Goal: Task Accomplishment & Management: Manage account settings

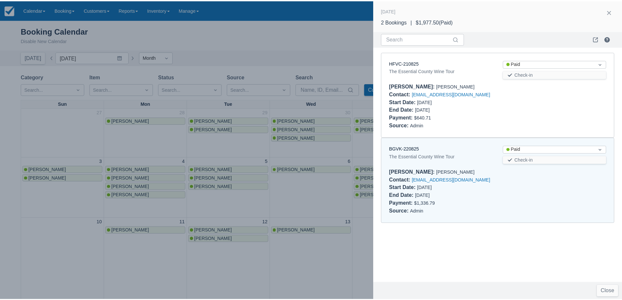
scroll to position [196, 0]
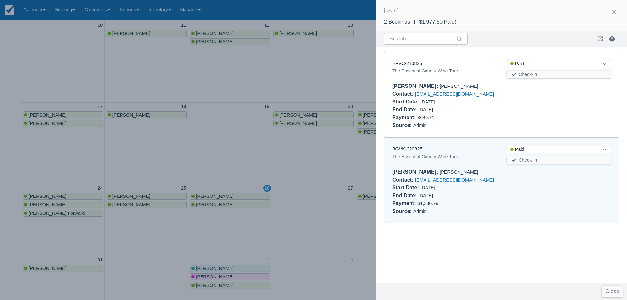
click at [151, 65] on div at bounding box center [313, 150] width 627 height 300
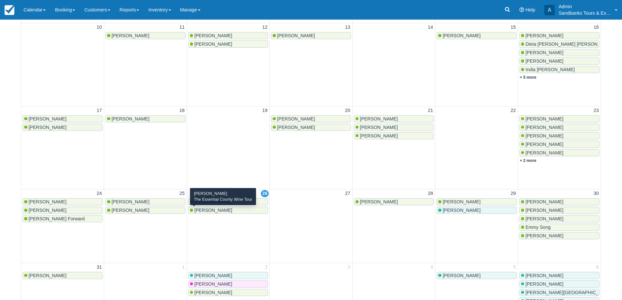
click at [194, 209] on div "[PERSON_NAME]" at bounding box center [211, 210] width 42 height 5
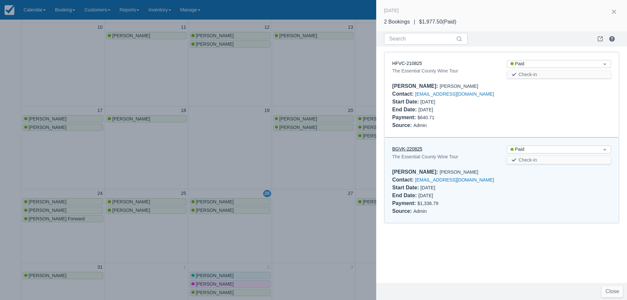
click at [406, 149] on link "BGVK-220825" at bounding box center [407, 148] width 30 height 5
click at [247, 170] on div at bounding box center [313, 150] width 627 height 300
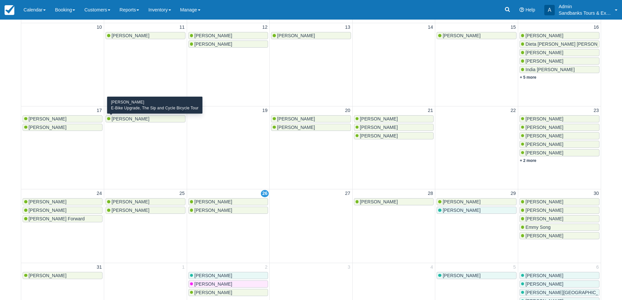
scroll to position [0, 0]
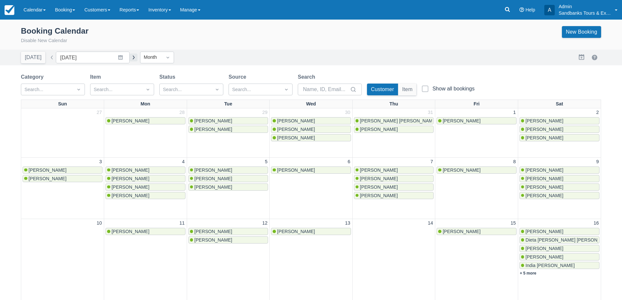
click at [130, 56] on button "button" at bounding box center [134, 58] width 8 height 8
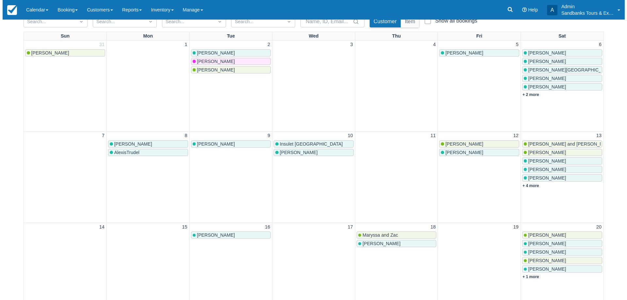
scroll to position [4, 0]
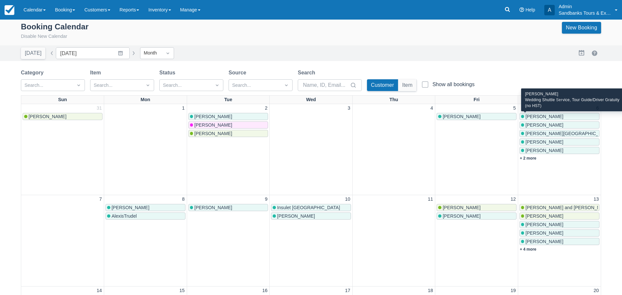
click at [536, 114] on span "Michelle Bui" at bounding box center [545, 116] width 38 height 5
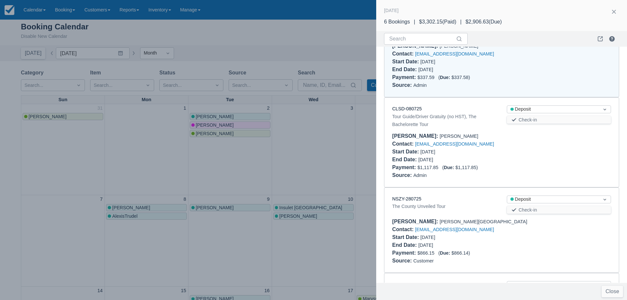
scroll to position [69, 0]
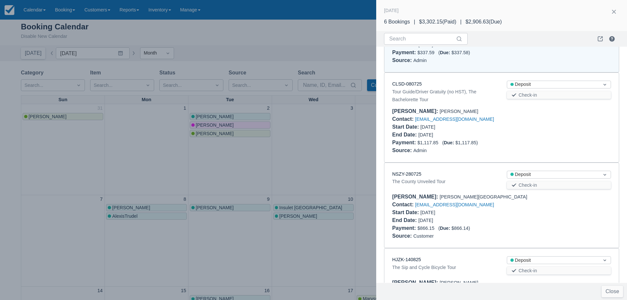
click at [353, 133] on div at bounding box center [313, 150] width 627 height 300
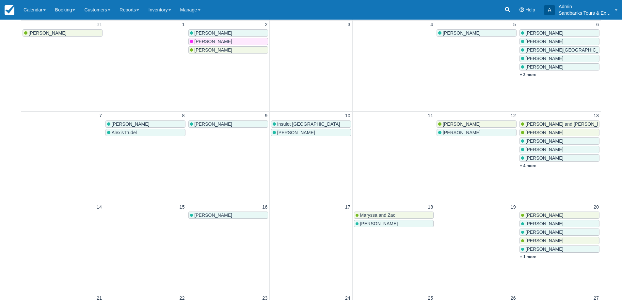
scroll to position [98, 0]
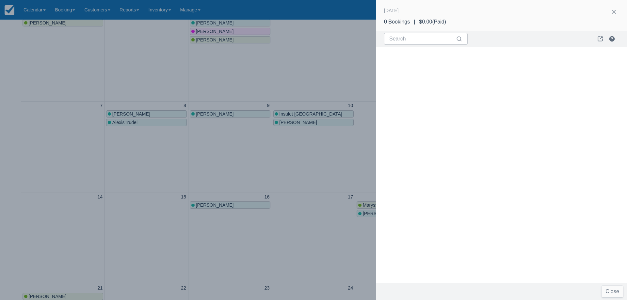
click at [225, 172] on div at bounding box center [313, 150] width 627 height 300
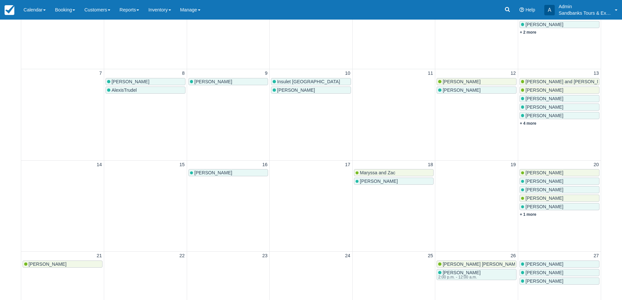
scroll to position [131, 0]
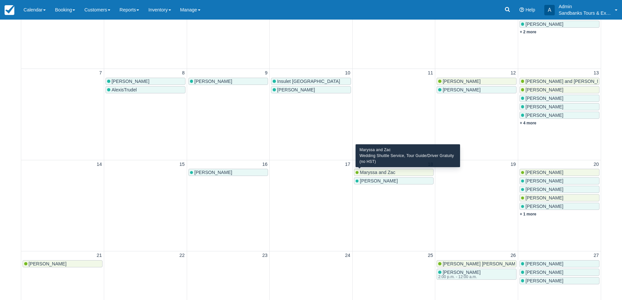
click at [393, 173] on span "Maryssa and Zac" at bounding box center [377, 172] width 35 height 5
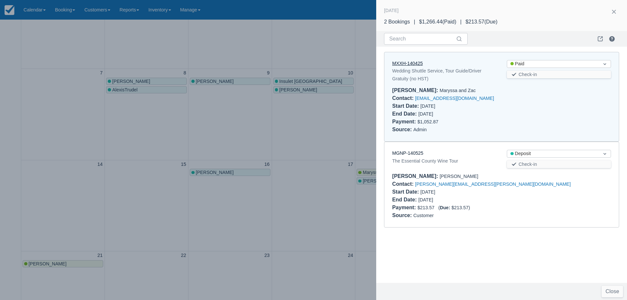
click at [417, 65] on link "MXXH-140425" at bounding box center [407, 63] width 31 height 5
click at [235, 142] on div at bounding box center [313, 150] width 627 height 300
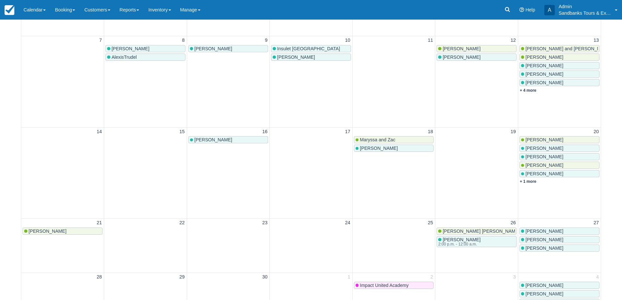
scroll to position [0, 0]
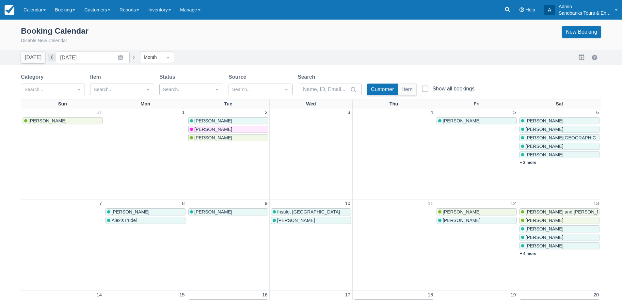
click at [49, 58] on button "button" at bounding box center [52, 58] width 8 height 8
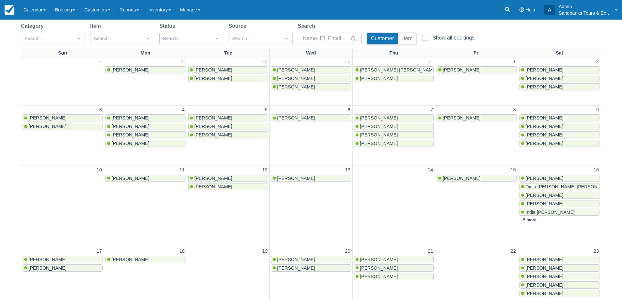
scroll to position [4, 0]
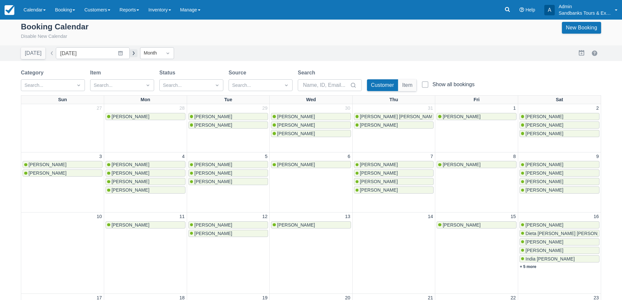
click at [132, 54] on button "button" at bounding box center [134, 53] width 8 height 8
type input "September 2025"
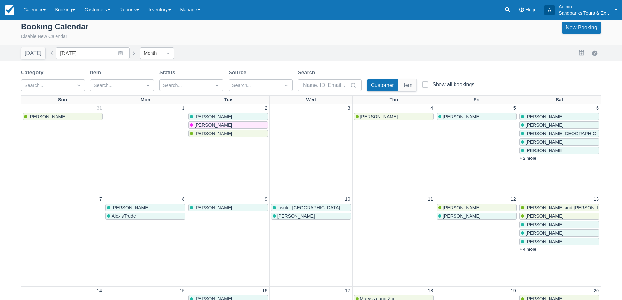
click at [531, 249] on link "+ 4 more" at bounding box center [528, 249] width 17 height 5
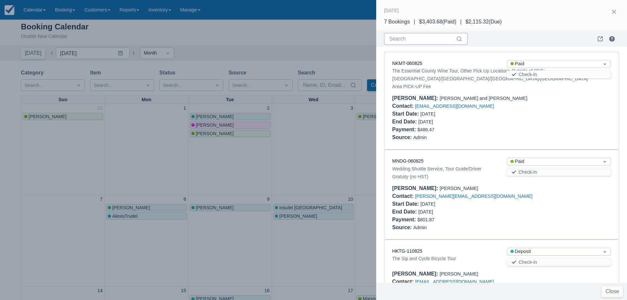
click at [422, 39] on input "Search" at bounding box center [421, 39] width 65 height 12
type input "sip"
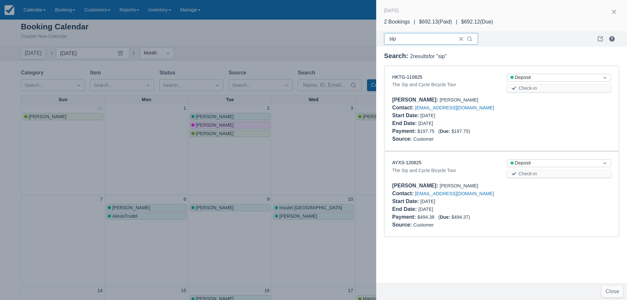
click at [333, 144] on div at bounding box center [313, 150] width 627 height 300
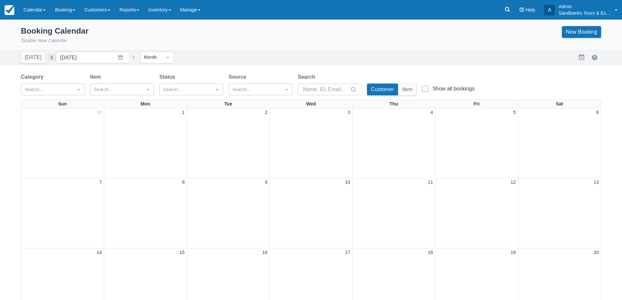
click at [52, 60] on button "button" at bounding box center [52, 58] width 8 height 8
click at [50, 60] on button "button" at bounding box center [52, 58] width 8 height 8
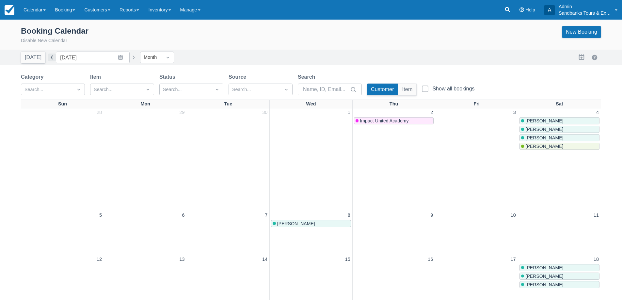
click at [48, 60] on button "button" at bounding box center [52, 58] width 8 height 8
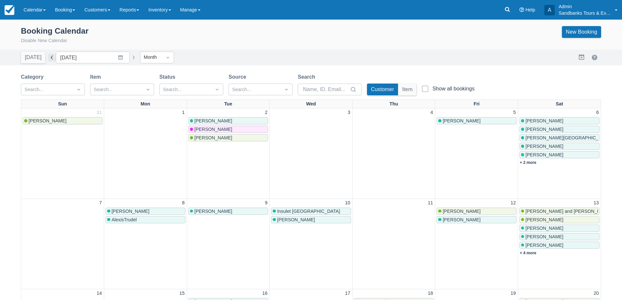
click at [50, 61] on button "button" at bounding box center [52, 58] width 8 height 8
type input "[DATE]"
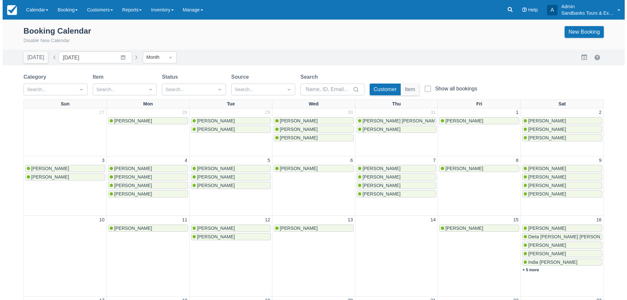
scroll to position [196, 0]
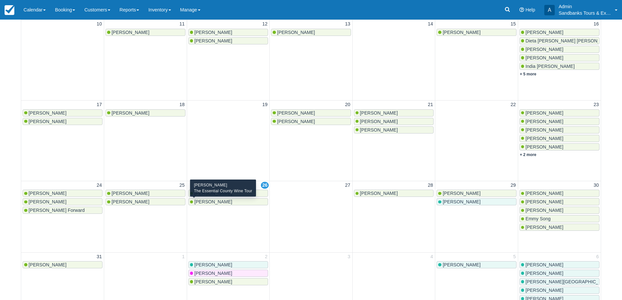
click at [221, 201] on span "Lisa Chartrand" at bounding box center [213, 201] width 38 height 5
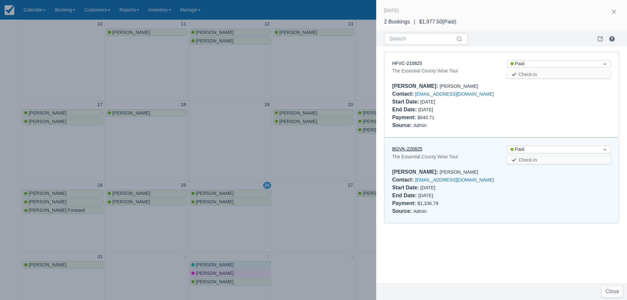
click at [416, 148] on link "BGVK-220825" at bounding box center [407, 148] width 30 height 5
click at [217, 169] on div at bounding box center [313, 150] width 627 height 300
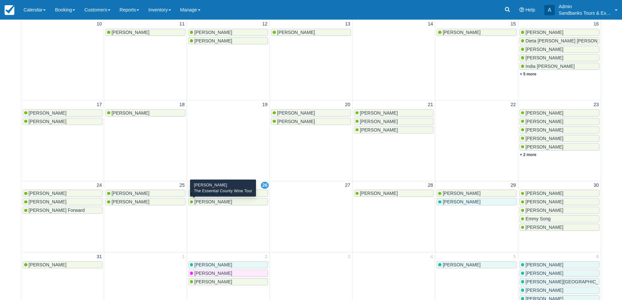
click at [216, 204] on span "[PERSON_NAME]" at bounding box center [213, 201] width 38 height 5
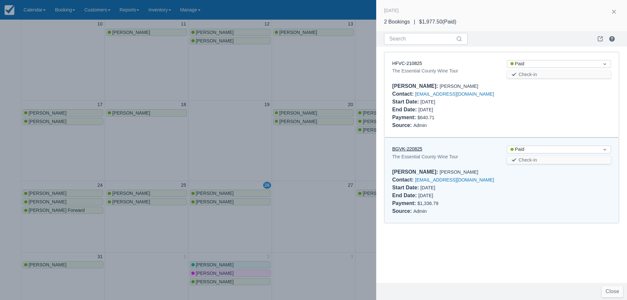
click at [410, 150] on link "BGVK-220825" at bounding box center [407, 148] width 30 height 5
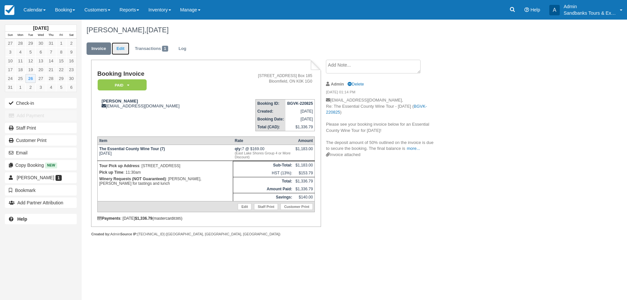
click at [117, 51] on link "Edit" at bounding box center [121, 48] width 18 height 13
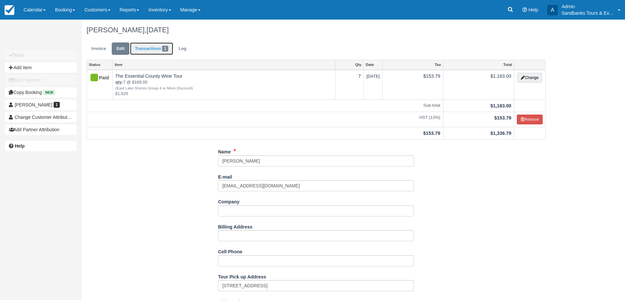
click at [146, 52] on link "Transactions 1" at bounding box center [151, 48] width 43 height 13
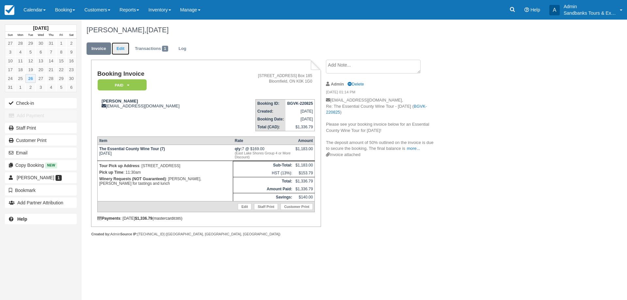
click at [120, 50] on link "Edit" at bounding box center [121, 48] width 18 height 13
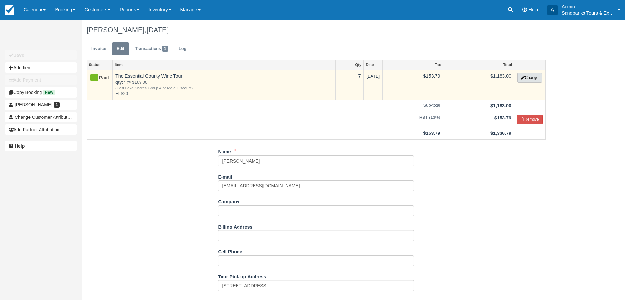
click at [521, 79] on icon "button" at bounding box center [523, 78] width 4 height 4
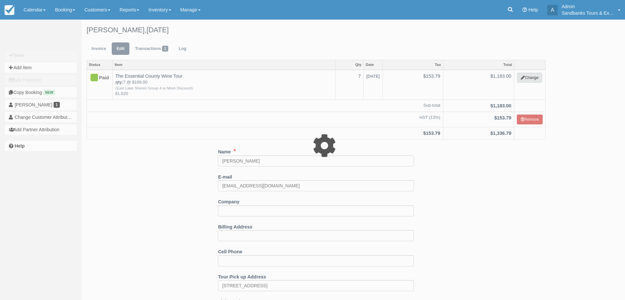
select select "2"
type input "1183.00"
type input "ELS20"
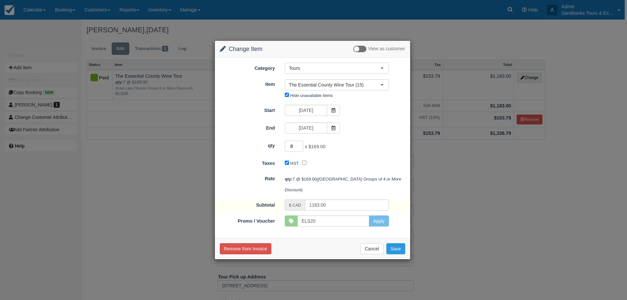
type input "8"
click at [300, 144] on input "8" at bounding box center [294, 146] width 19 height 11
type input "1352.00"
click at [401, 249] on button "Save" at bounding box center [396, 248] width 19 height 11
checkbox input "false"
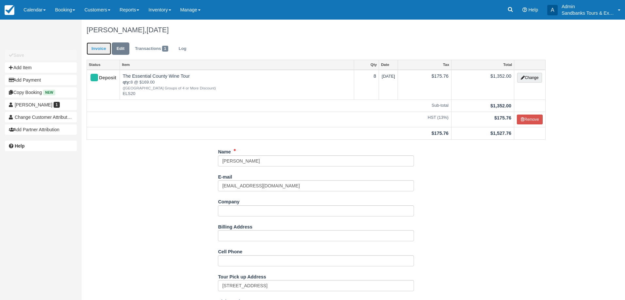
click at [92, 42] on link "Invoice" at bounding box center [99, 48] width 25 height 13
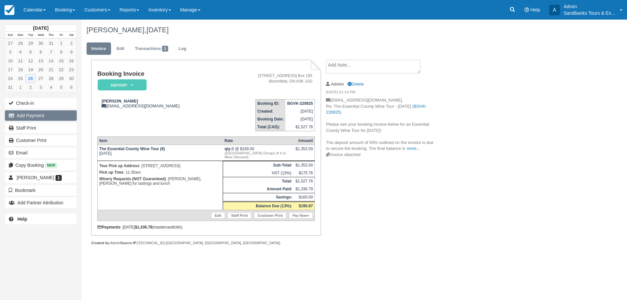
click at [41, 114] on button "Add Payment" at bounding box center [41, 115] width 72 height 10
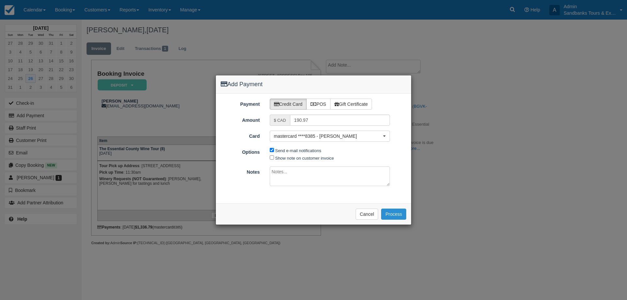
click at [402, 215] on button "Process" at bounding box center [393, 214] width 25 height 11
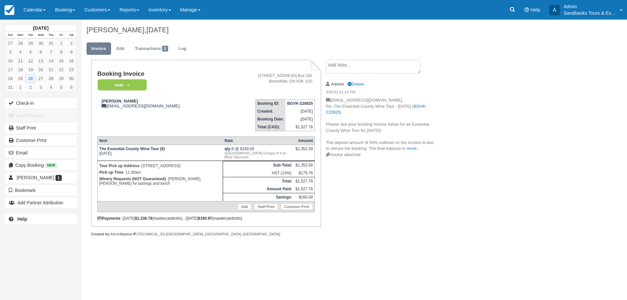
click at [409, 233] on div "Booking Invoice Paid   Pending Deposit Hold Deposit Waiting Cancelled BOOKED GI…" at bounding box center [261, 155] width 359 height 191
drag, startPoint x: 472, startPoint y: 286, endPoint x: 398, endPoint y: 185, distance: 125.6
click at [468, 279] on div "August 2025 Sun Mon Tue Wed Thu Fri Sat 27 28 29 30 31 1 2 3 4 5 6 7 8 9 10 11 …" at bounding box center [313, 160] width 627 height 281
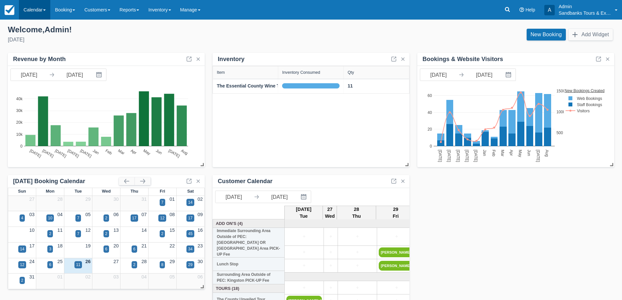
click at [29, 12] on link "Calendar" at bounding box center [34, 10] width 31 height 20
click at [34, 28] on link "Booking" at bounding box center [45, 28] width 52 height 14
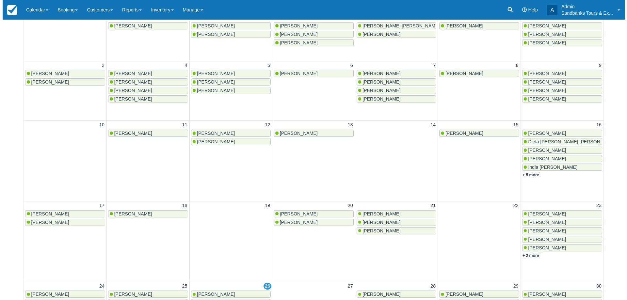
scroll to position [131, 0]
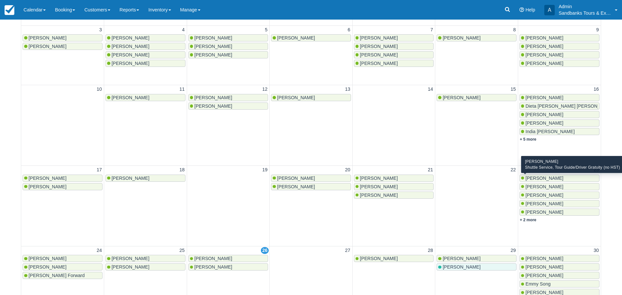
click at [538, 178] on span "[PERSON_NAME]" at bounding box center [545, 178] width 38 height 5
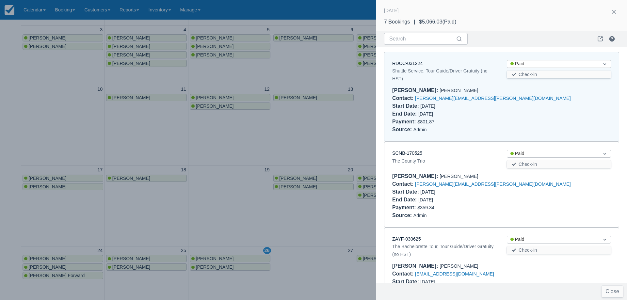
scroll to position [5, 0]
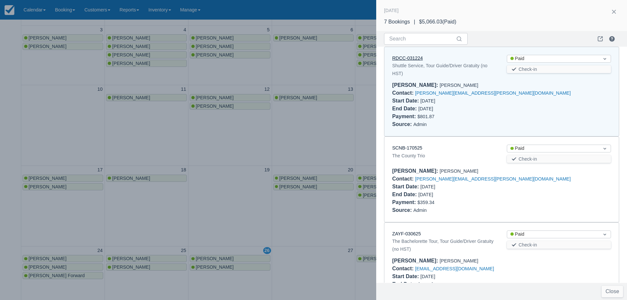
click at [401, 59] on link "RDCC-031224" at bounding box center [407, 58] width 31 height 5
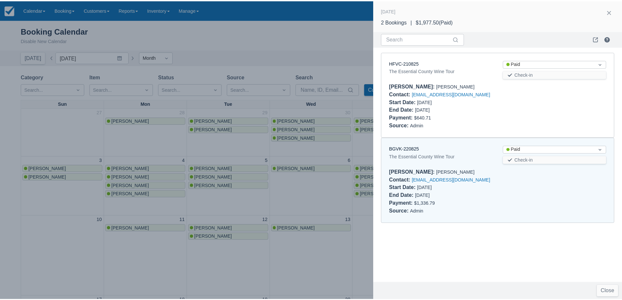
scroll to position [196, 0]
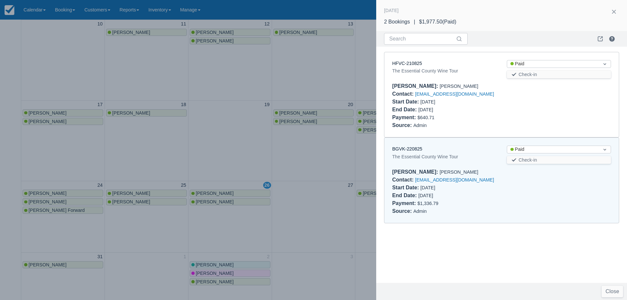
click at [231, 153] on div at bounding box center [313, 150] width 627 height 300
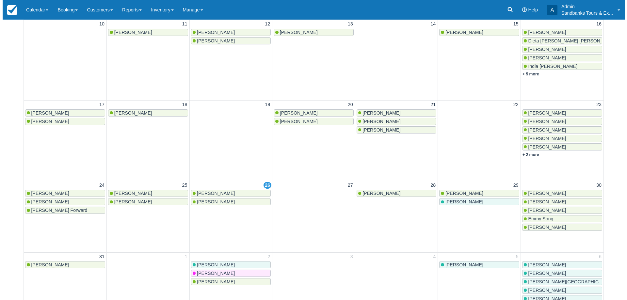
scroll to position [229, 0]
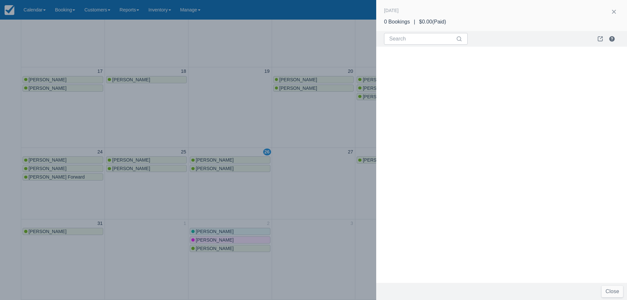
click at [210, 69] on div at bounding box center [313, 150] width 627 height 300
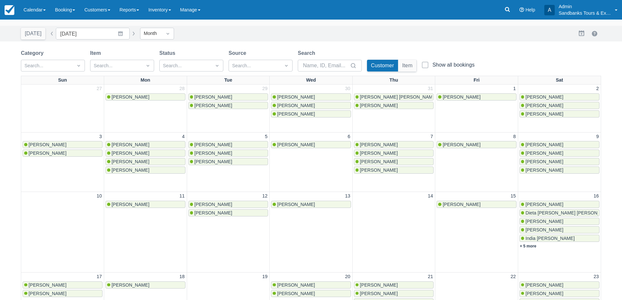
scroll to position [0, 0]
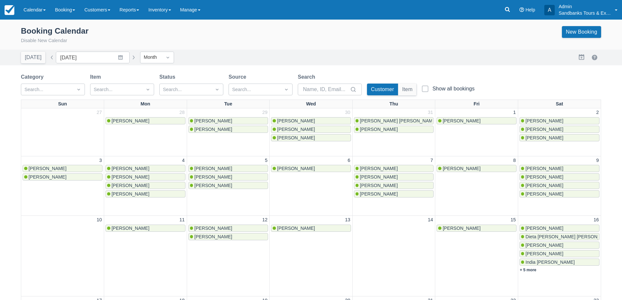
click at [281, 50] on div "Today Date August 2025 Navigate forward to interact with the calendar and selec…" at bounding box center [311, 58] width 622 height 16
click at [579, 32] on link "New Booking" at bounding box center [581, 32] width 39 height 12
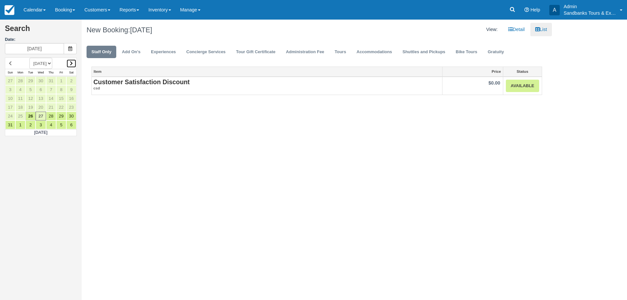
click at [73, 62] on link at bounding box center [71, 63] width 10 height 9
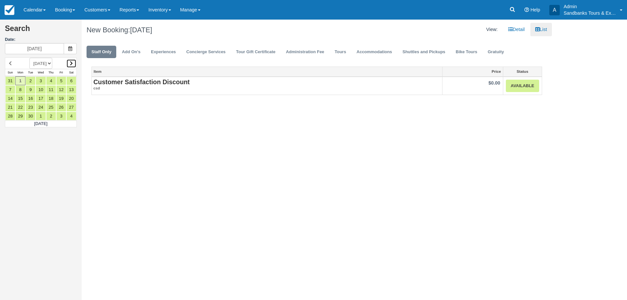
click at [72, 65] on icon at bounding box center [71, 63] width 3 height 5
click at [73, 81] on link "4" at bounding box center [71, 80] width 10 height 9
type input "[DATE]"
click at [470, 53] on link "Bike Tours" at bounding box center [466, 52] width 31 height 13
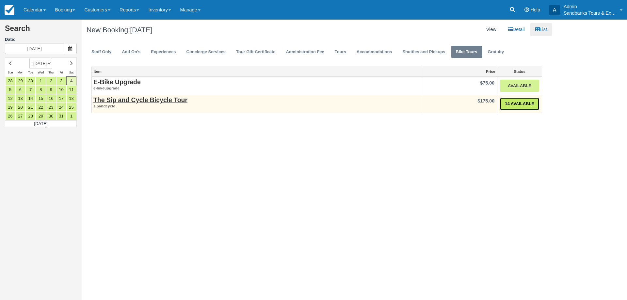
click at [518, 105] on link "14 Available" at bounding box center [519, 104] width 39 height 13
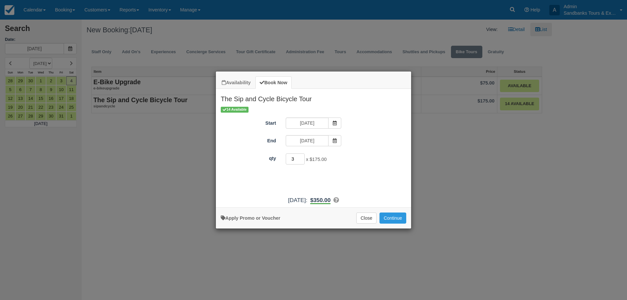
click at [303, 157] on input "3" at bounding box center [295, 159] width 19 height 11
click at [302, 157] on input "4" at bounding box center [295, 159] width 19 height 11
click at [302, 157] on input "5" at bounding box center [295, 159] width 19 height 11
click at [302, 157] on input "6" at bounding box center [295, 159] width 19 height 11
click at [302, 157] on input "7" at bounding box center [295, 159] width 19 height 11
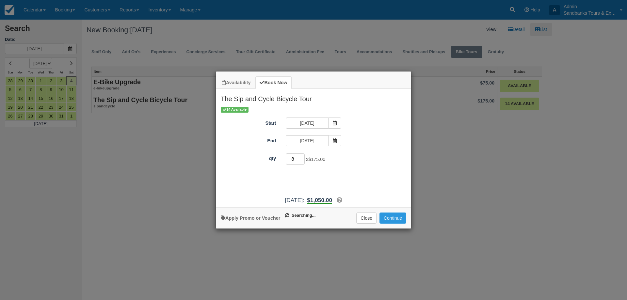
type input "8"
click at [302, 157] on input "8" at bounding box center [295, 159] width 19 height 11
click at [399, 219] on button "Continue" at bounding box center [393, 218] width 27 height 11
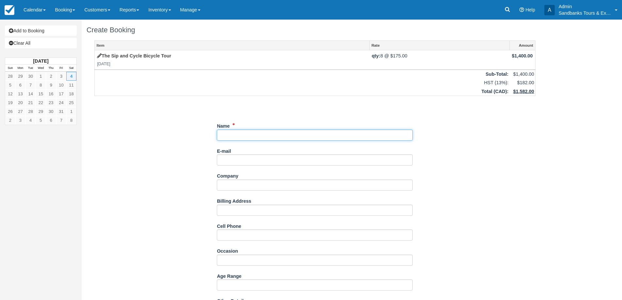
click at [255, 130] on input "Name" at bounding box center [315, 135] width 196 height 11
drag, startPoint x: 250, startPoint y: 141, endPoint x: 251, endPoint y: 136, distance: 4.9
click at [250, 141] on div "Name" at bounding box center [315, 133] width 196 height 25
click at [251, 133] on input "Name" at bounding box center [315, 135] width 196 height 11
click at [260, 131] on input "Name" at bounding box center [315, 135] width 196 height 11
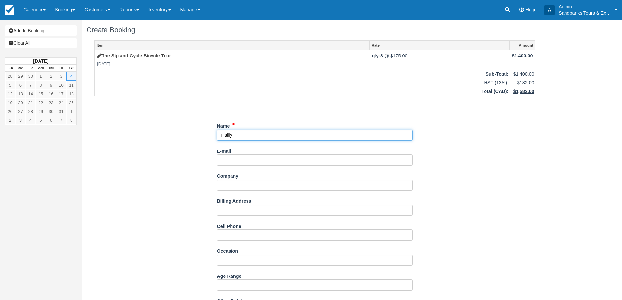
click at [260, 131] on input "Name" at bounding box center [315, 135] width 196 height 11
paste input "Degagne <hailly.degagne@gmail.com>"
drag, startPoint x: 310, startPoint y: 134, endPoint x: 257, endPoint y: 136, distance: 52.6
click at [257, 136] on input "Name" at bounding box center [315, 135] width 196 height 11
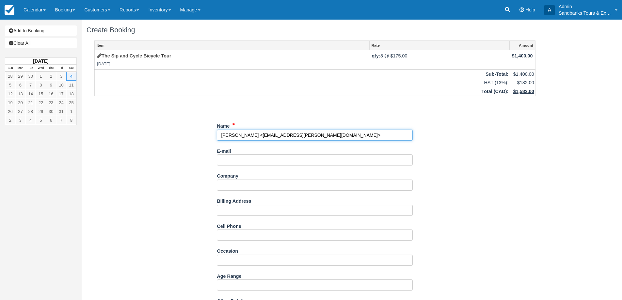
type input "Hailly Degagne <>"
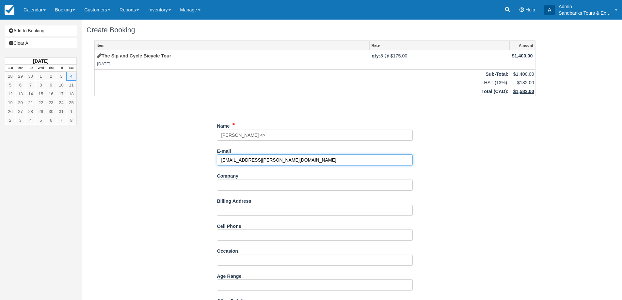
type input "[EMAIL_ADDRESS][PERSON_NAME][DOMAIN_NAME]"
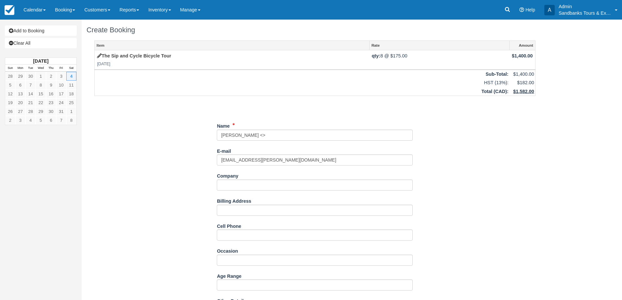
click at [266, 127] on div "Name" at bounding box center [315, 131] width 196 height 20
click at [267, 137] on input "Name" at bounding box center [315, 135] width 196 height 11
type input "[PERSON_NAME]"
click at [191, 160] on div "Item Rate Amount The Sip and Cycle Bicycle Tour Sat Oct 4, 2025 qty: 8 @ $175.0…" at bounding box center [315, 242] width 457 height 402
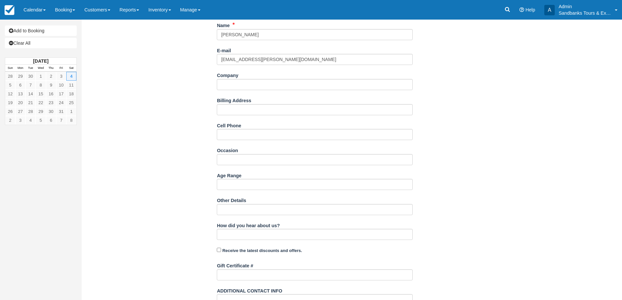
scroll to position [158, 0]
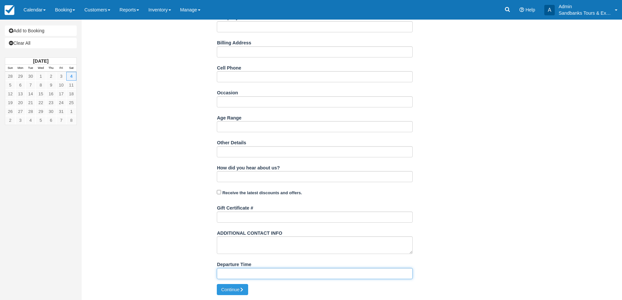
click at [240, 274] on input "Departure Time" at bounding box center [315, 273] width 196 height 11
click at [164, 230] on div "Item Rate Amount The Sip and Cycle Bicycle Tour Sat Oct 4, 2025 qty: 8 @ $175.0…" at bounding box center [315, 83] width 457 height 402
click at [241, 292] on button "Continue" at bounding box center [232, 289] width 31 height 11
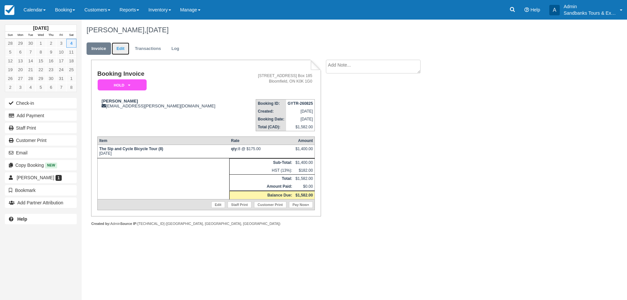
click at [118, 47] on link "Edit" at bounding box center [121, 48] width 18 height 13
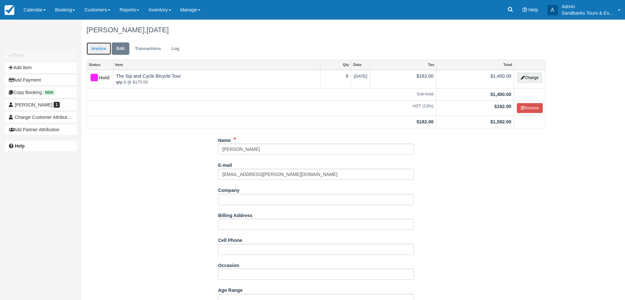
click at [93, 50] on link "Invoice" at bounding box center [99, 48] width 25 height 13
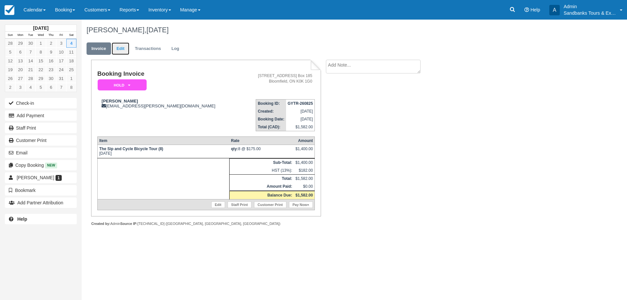
click at [119, 46] on link "Edit" at bounding box center [121, 48] width 18 height 13
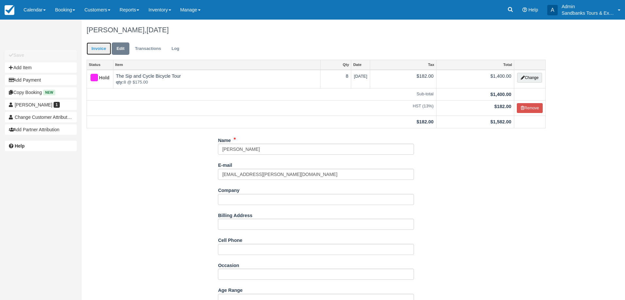
click at [104, 48] on link "Invoice" at bounding box center [99, 48] width 25 height 13
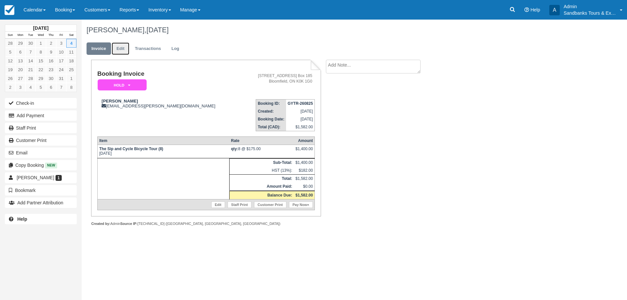
click at [117, 48] on link "Edit" at bounding box center [121, 48] width 18 height 13
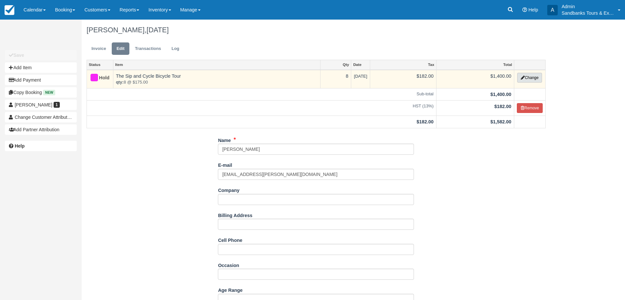
click at [536, 78] on button "Change" at bounding box center [529, 78] width 25 height 10
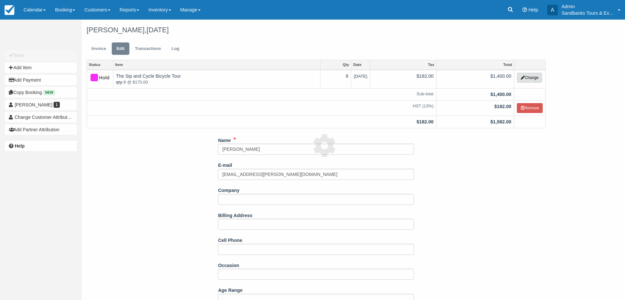
select select "40"
type input "1400.00"
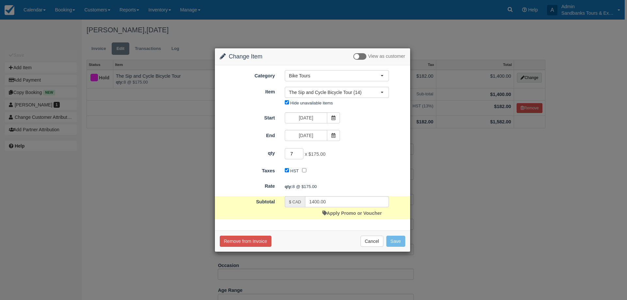
click at [300, 156] on input "7" at bounding box center [294, 153] width 19 height 11
type input "6"
click at [300, 156] on input "6" at bounding box center [294, 153] width 19 height 11
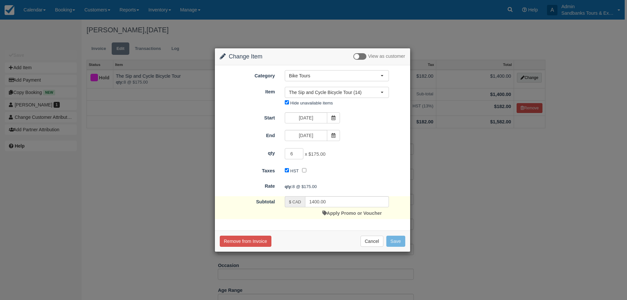
type input "1050.00"
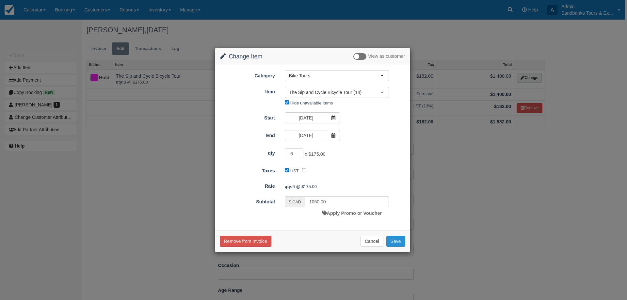
click at [397, 241] on button "Save" at bounding box center [396, 241] width 19 height 11
checkbox input "false"
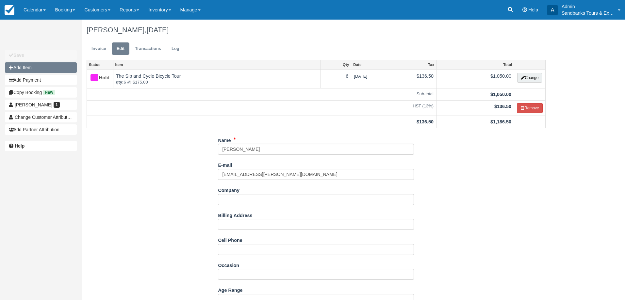
click at [32, 70] on button "Add Item" at bounding box center [41, 67] width 72 height 10
type input "0.00"
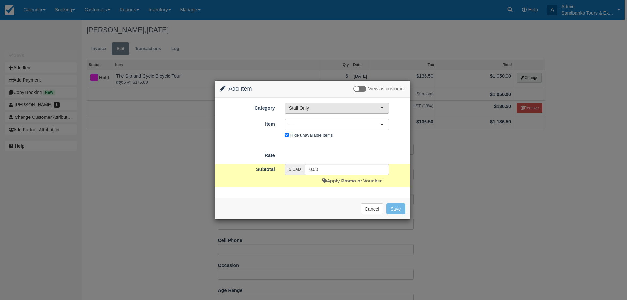
click at [306, 109] on span "Staff Only" at bounding box center [334, 108] width 91 height 7
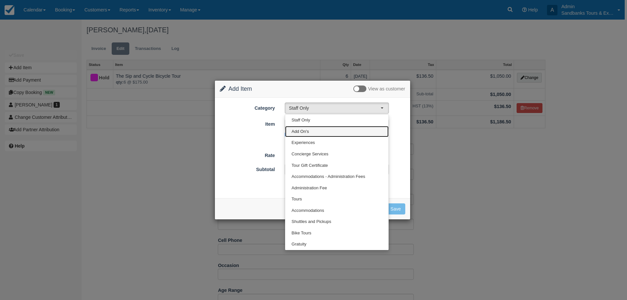
click at [317, 134] on link "Add On's" at bounding box center [337, 131] width 104 height 11
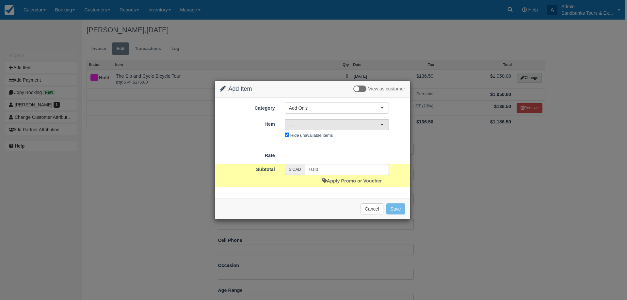
click at [306, 120] on button "—" at bounding box center [337, 124] width 104 height 11
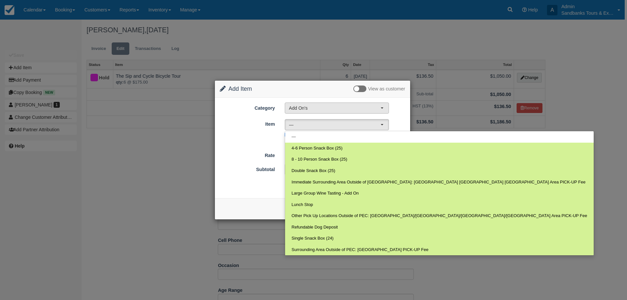
click at [309, 113] on button "Add On's" at bounding box center [337, 108] width 104 height 11
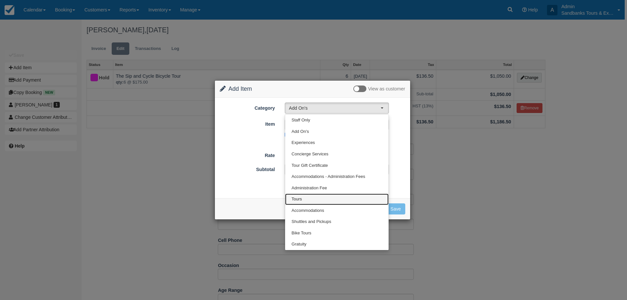
click at [305, 204] on link "Tours" at bounding box center [337, 199] width 104 height 11
select select "2"
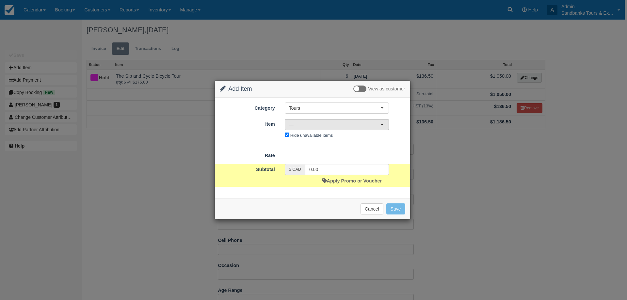
click at [311, 127] on span "—" at bounding box center [334, 125] width 91 height 7
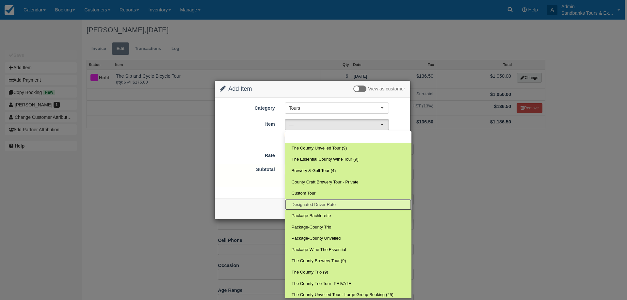
click at [338, 205] on link "Designated Driver Rate" at bounding box center [348, 204] width 126 height 11
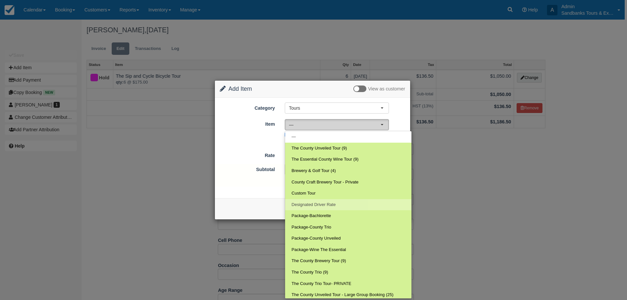
select select "76"
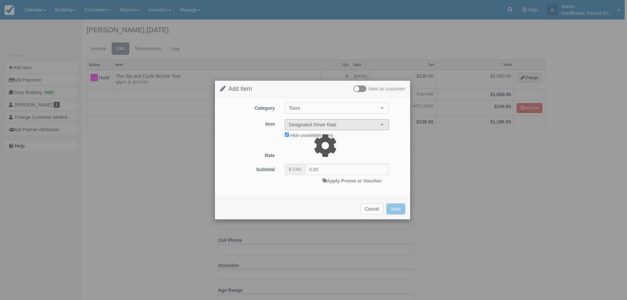
type input "120.00"
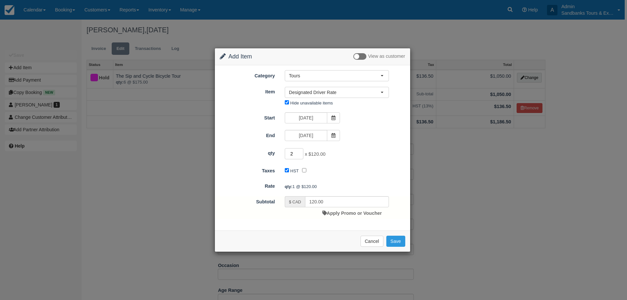
type input "2"
click at [300, 152] on input "2" at bounding box center [294, 153] width 19 height 11
type input "240.00"
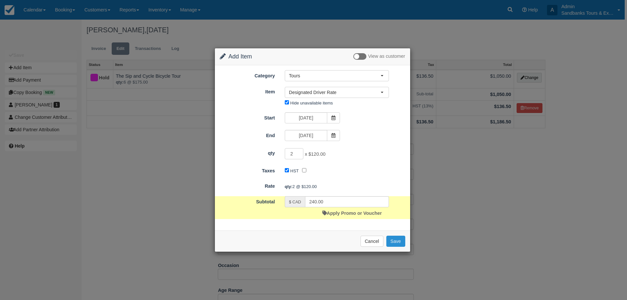
click at [403, 243] on button "Save" at bounding box center [396, 241] width 19 height 11
checkbox input "false"
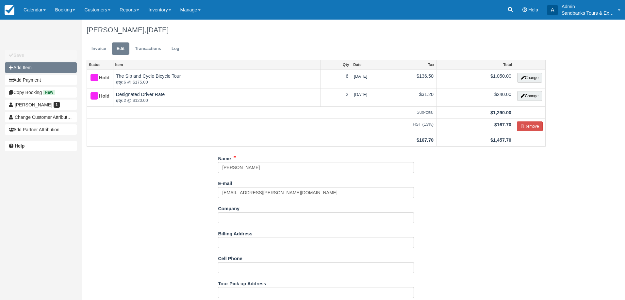
click at [42, 70] on button "Add Item" at bounding box center [41, 67] width 72 height 10
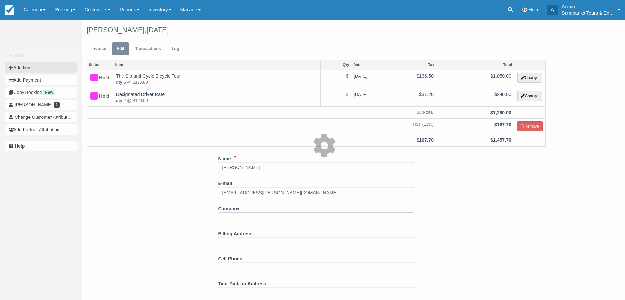
type input "0.00"
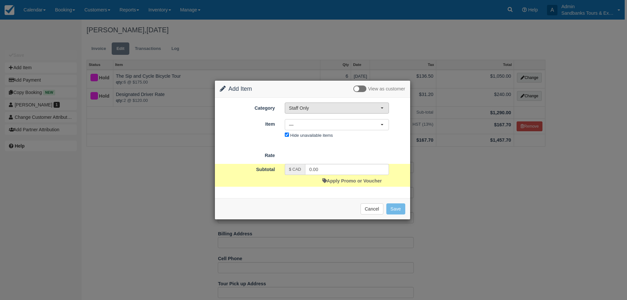
click at [303, 110] on span "Staff Only" at bounding box center [334, 108] width 91 height 7
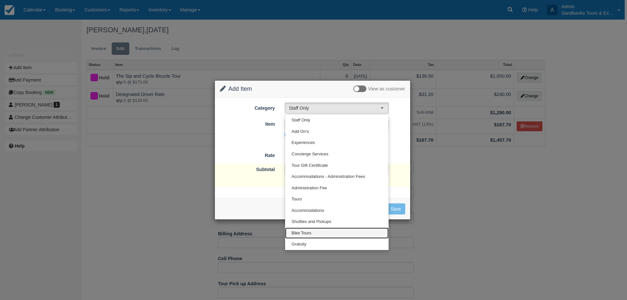
click at [308, 234] on span "Bike Tours" at bounding box center [302, 233] width 20 height 6
select select "40"
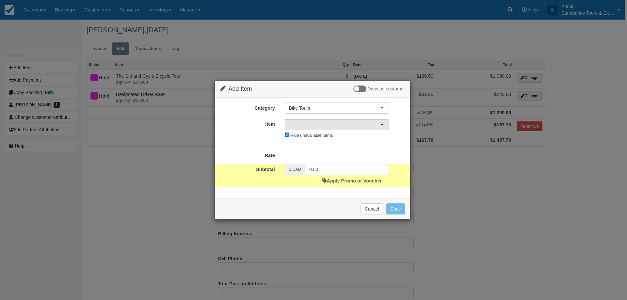
click at [311, 130] on button "—" at bounding box center [337, 124] width 104 height 11
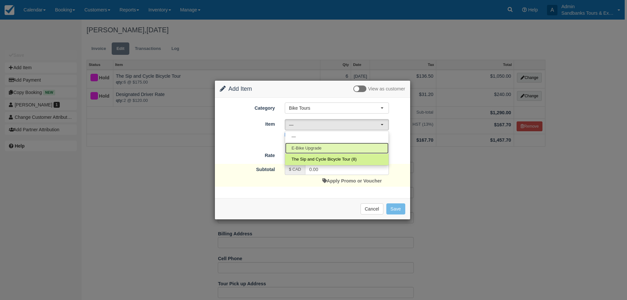
click at [318, 151] on span "E-Bike Upgrade" at bounding box center [307, 148] width 30 height 6
select select "190"
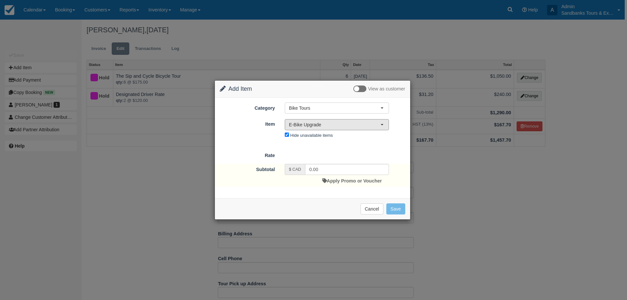
type input "75.00"
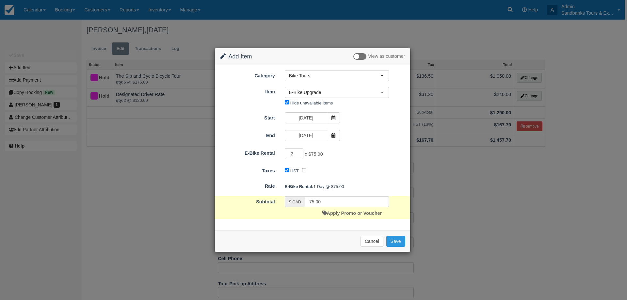
click at [301, 152] on input "2" at bounding box center [294, 153] width 19 height 11
click at [301, 152] on input "3" at bounding box center [294, 153] width 19 height 11
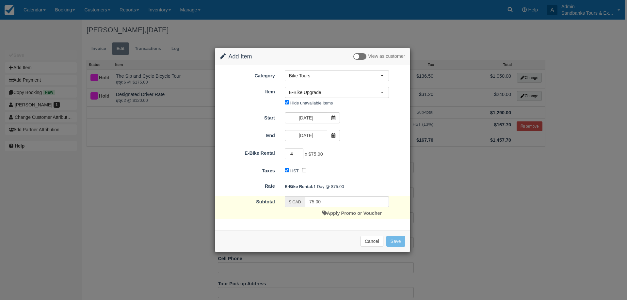
click at [301, 152] on input "4" at bounding box center [294, 153] width 19 height 11
type input "5"
click at [301, 152] on input "5" at bounding box center [294, 153] width 19 height 11
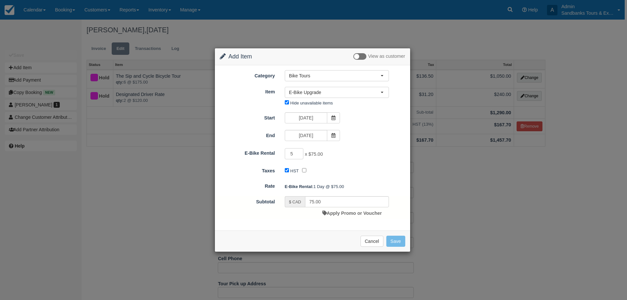
type input "375.00"
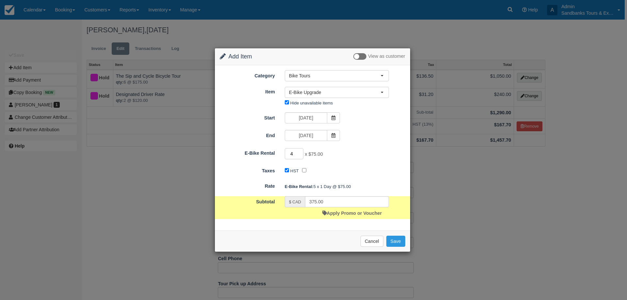
type input "4"
click at [301, 156] on input "4" at bounding box center [294, 153] width 19 height 11
type input "300.00"
click at [397, 241] on button "Save" at bounding box center [396, 241] width 19 height 11
checkbox input "false"
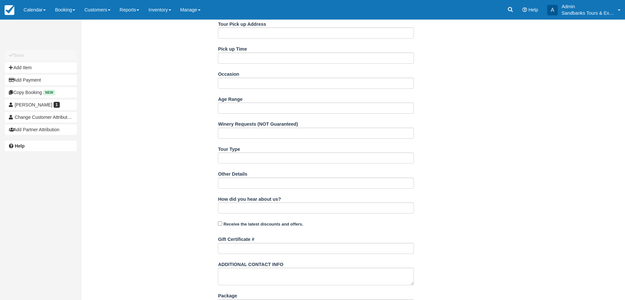
scroll to position [359, 0]
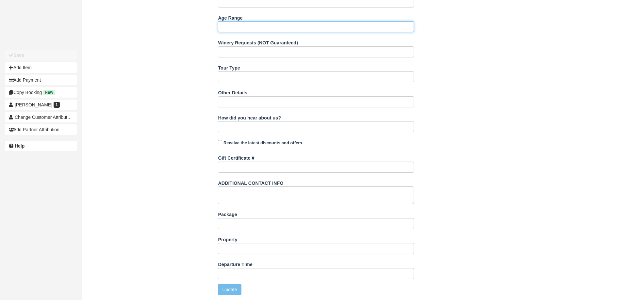
click at [232, 27] on input "Age Range" at bounding box center [316, 26] width 196 height 11
type input "2"
click at [228, 26] on input "19-50" at bounding box center [316, 26] width 196 height 11
click at [249, 27] on input "19, 25-50" at bounding box center [316, 26] width 196 height 11
type input "19, 25-50+"
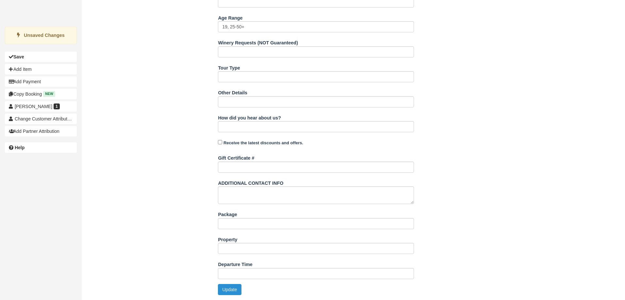
click at [230, 294] on button "Update" at bounding box center [229, 289] width 23 height 11
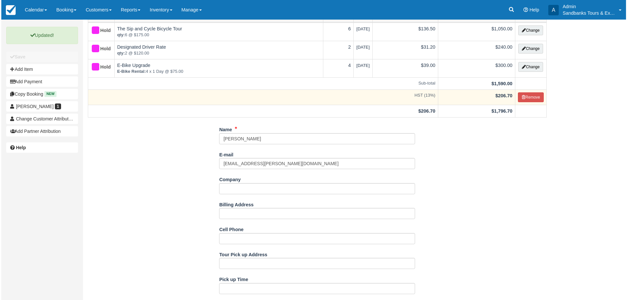
scroll to position [33, 0]
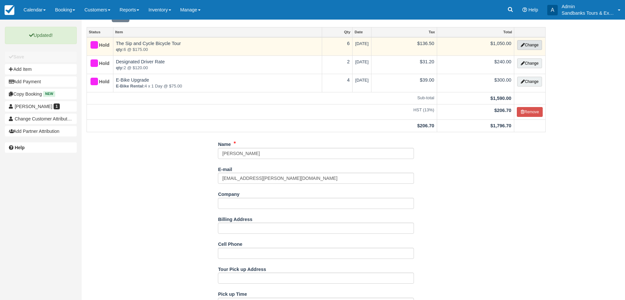
click at [532, 46] on button "Change" at bounding box center [529, 45] width 25 height 10
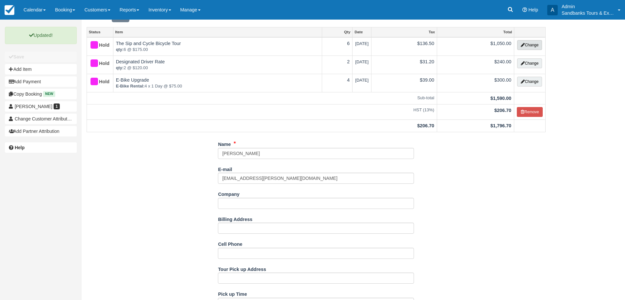
select select "40"
type input "1050.00"
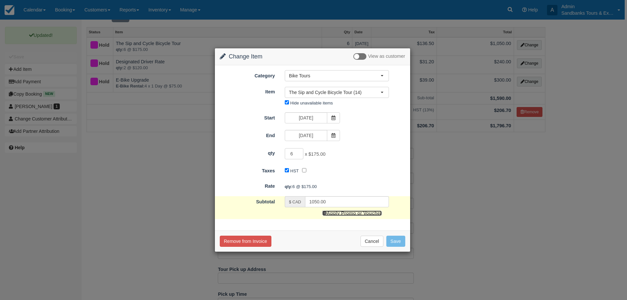
click at [339, 211] on link "Apply Promo or Voucher" at bounding box center [352, 213] width 59 height 5
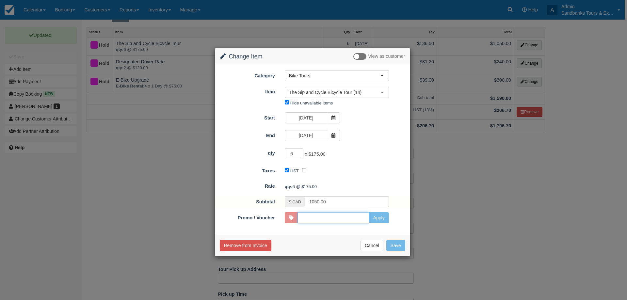
click at [311, 218] on input "Promo / Voucher" at bounding box center [334, 217] width 72 height 11
type input "ELS20"
click at [376, 217] on button "Apply" at bounding box center [379, 217] width 20 height 11
type input "930.00"
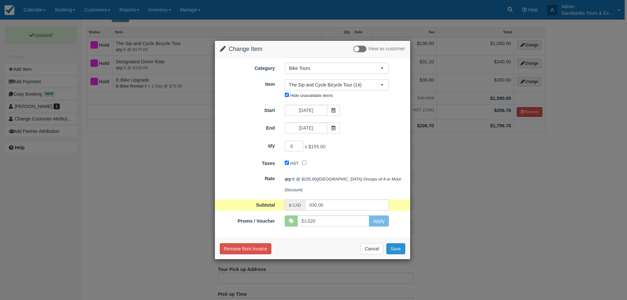
click at [400, 250] on button "Save" at bounding box center [396, 248] width 19 height 11
checkbox input "false"
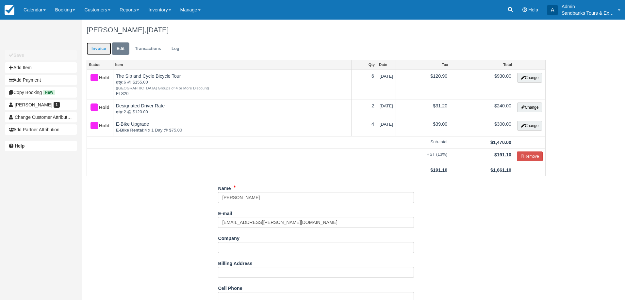
click at [104, 49] on link "Invoice" at bounding box center [99, 48] width 25 height 13
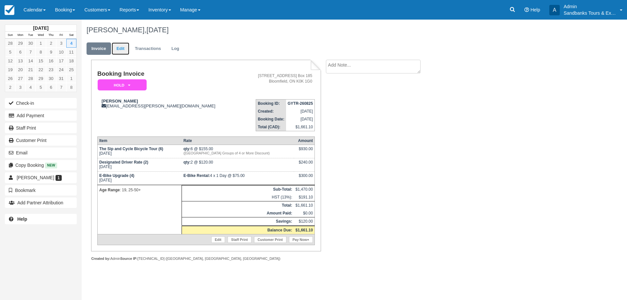
click at [119, 51] on link "Edit" at bounding box center [121, 48] width 18 height 13
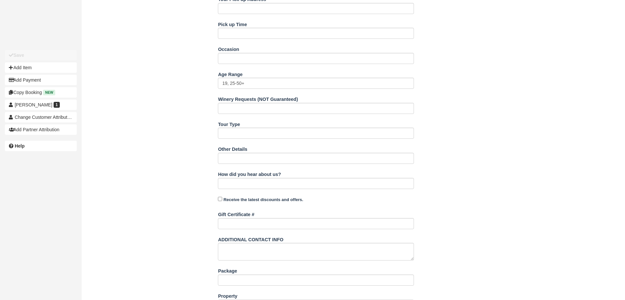
scroll to position [371, 0]
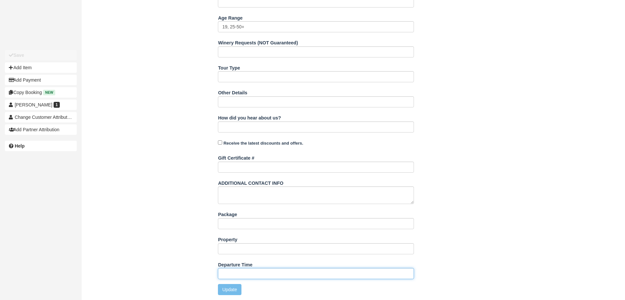
click at [237, 272] on input "Departure Time" at bounding box center [316, 273] width 196 height 11
type input "11:00am start time at 81 Cleminson"
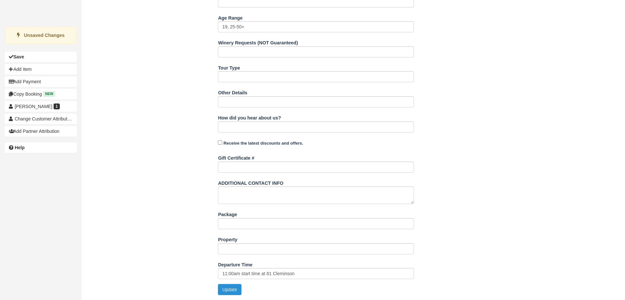
click at [231, 295] on button "Update" at bounding box center [229, 289] width 23 height 11
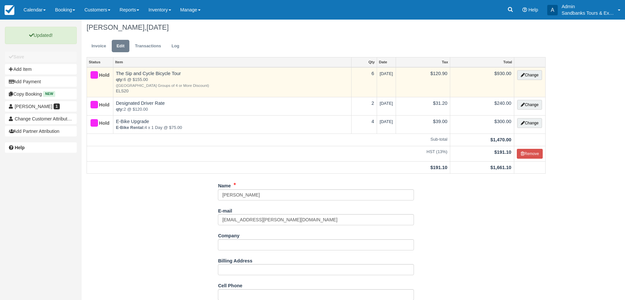
scroll to position [0, 0]
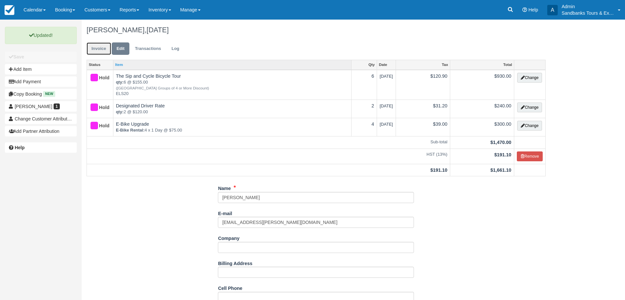
drag, startPoint x: 94, startPoint y: 45, endPoint x: 177, endPoint y: 68, distance: 86.5
click at [93, 45] on link "Invoice" at bounding box center [99, 48] width 25 height 13
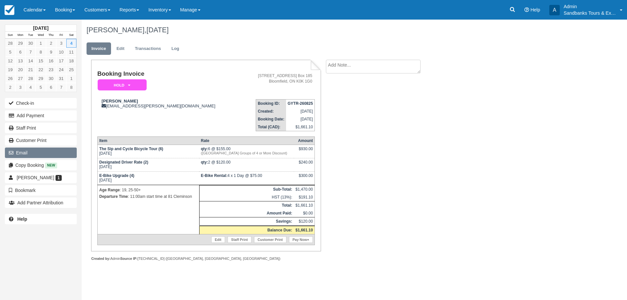
click at [27, 154] on button "Email" at bounding box center [41, 153] width 72 height 10
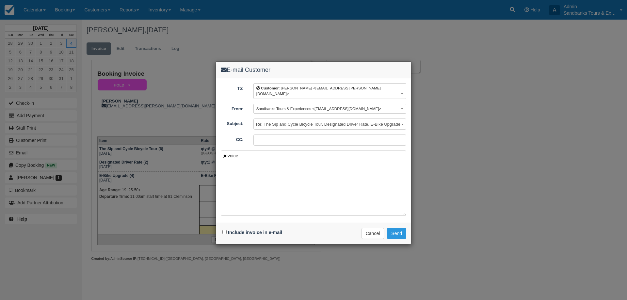
paste textarea "Please see your booking invoice below for a XXX tour for your group of XXX for …"
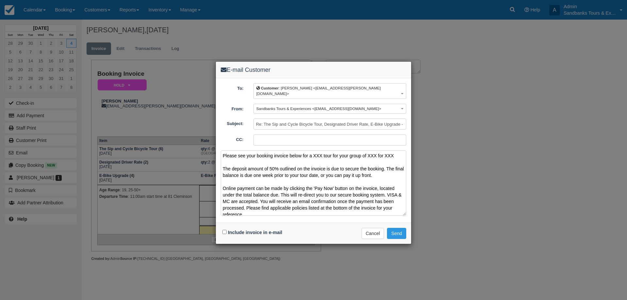
drag, startPoint x: 395, startPoint y: 151, endPoint x: 313, endPoint y: 152, distance: 81.7
click at [313, 152] on textarea "Please see your booking invoice below for a XXX tour for your group of XXX for …" at bounding box center [314, 183] width 186 height 65
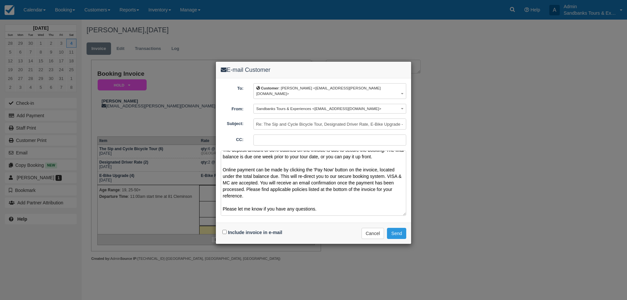
scroll to position [37, 0]
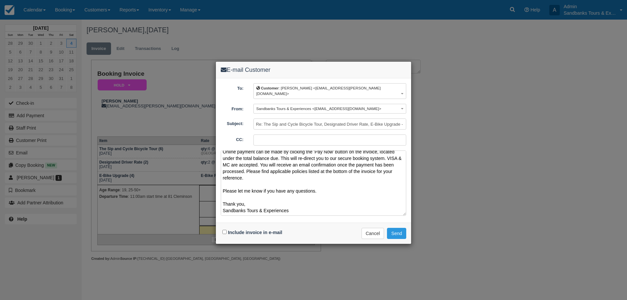
type textarea "Please see your booking invoice below for a Sip n Cycle for October 4th. The de…"
click at [225, 230] on input "Include invoice in e-mail" at bounding box center [225, 232] width 4 height 4
checkbox input "true"
click at [399, 229] on button "Send" at bounding box center [396, 233] width 19 height 11
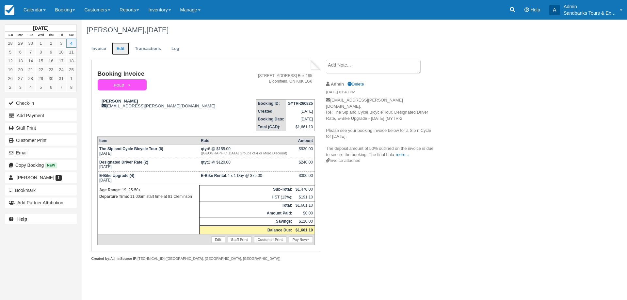
click at [124, 47] on link "Edit" at bounding box center [121, 48] width 18 height 13
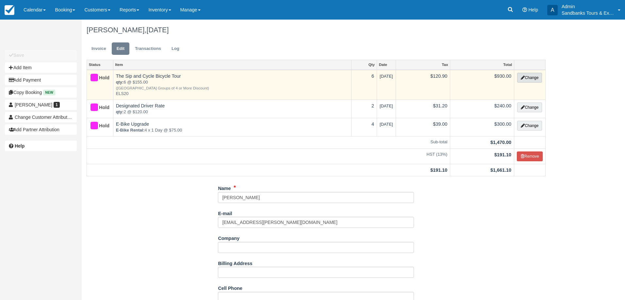
click at [530, 80] on button "Change" at bounding box center [529, 78] width 25 height 10
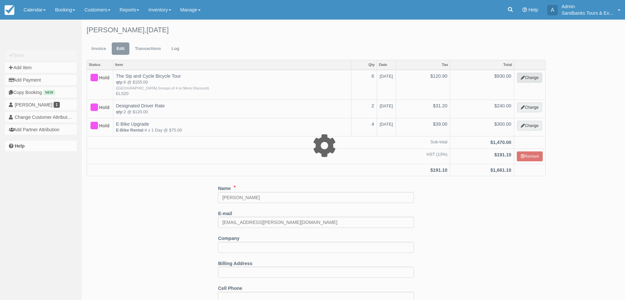
select select "40"
type input "930.00"
type input "ELS20"
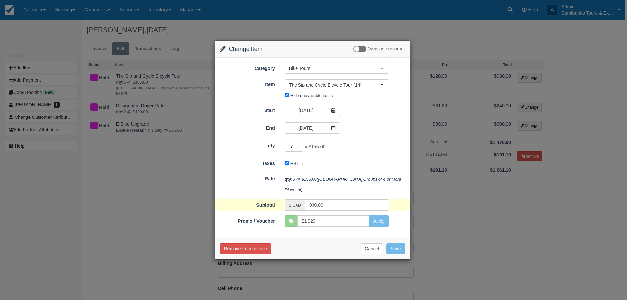
click at [301, 145] on input "7" at bounding box center [294, 146] width 19 height 11
type input "8"
click at [301, 145] on input "8" at bounding box center [294, 146] width 19 height 11
type input "1240.00"
click at [397, 251] on button "Save" at bounding box center [396, 248] width 19 height 11
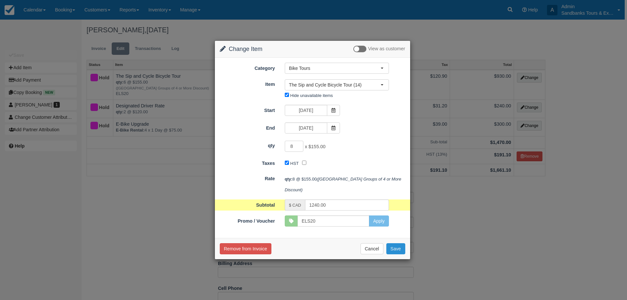
checkbox input "false"
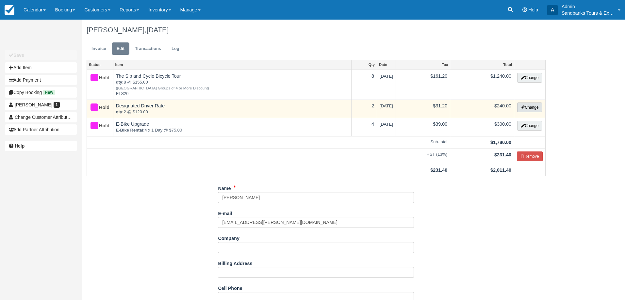
click at [523, 106] on icon "button" at bounding box center [523, 108] width 4 height 4
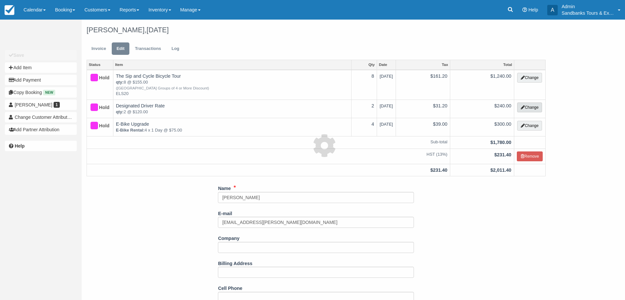
type input "240.00"
select select "2"
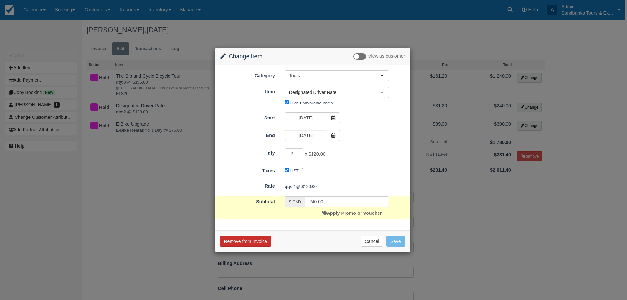
click at [256, 244] on button "Remove from Invoice" at bounding box center [246, 241] width 52 height 11
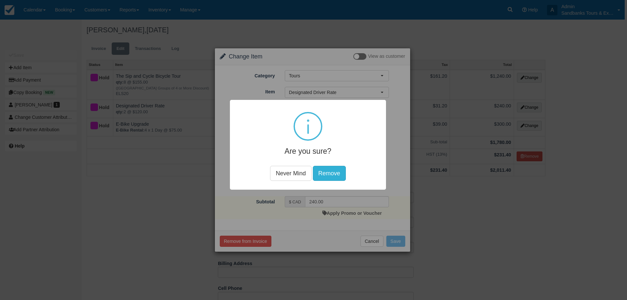
click at [325, 170] on button "Remove" at bounding box center [329, 173] width 33 height 15
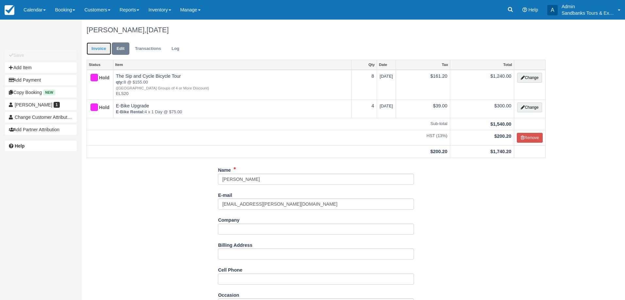
click at [89, 52] on link "Invoice" at bounding box center [99, 48] width 25 height 13
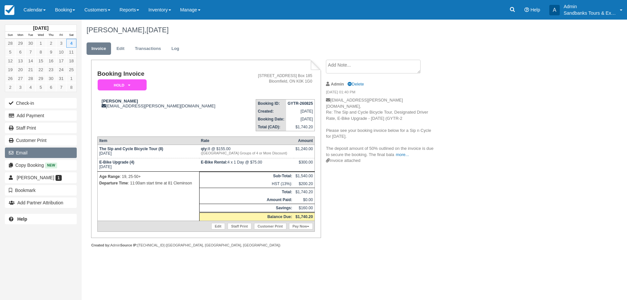
click at [49, 149] on button "Email" at bounding box center [41, 153] width 72 height 10
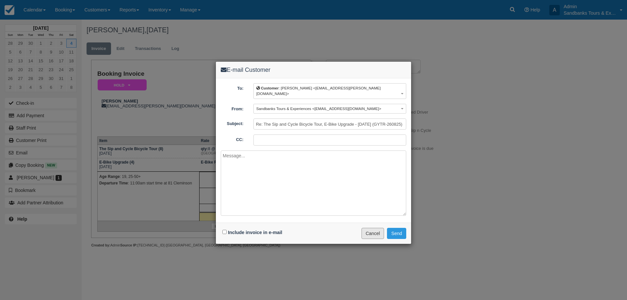
click at [373, 231] on button "Cancel" at bounding box center [373, 233] width 23 height 11
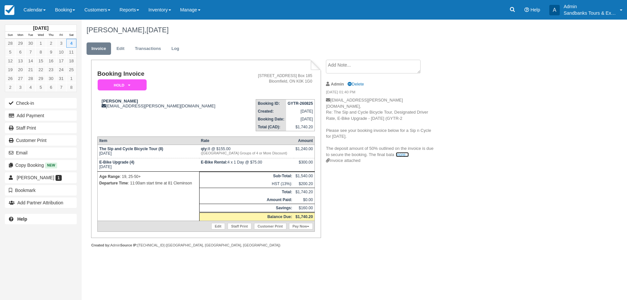
click at [397, 152] on link "more..." at bounding box center [402, 154] width 13 height 5
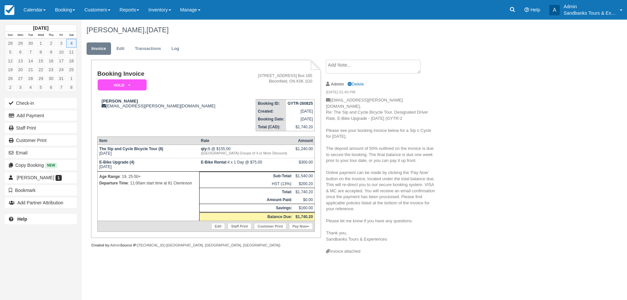
drag, startPoint x: 380, startPoint y: 234, endPoint x: 327, endPoint y: 126, distance: 120.6
click at [327, 126] on p "hailly.degagne@gmail.com, Re: The Sip and Cycle Bicycle Tour, Designated Driver…" at bounding box center [381, 172] width 110 height 151
copy p "Please see your booking invoice below for a Sip n Cycle for October 4th. The de…"
click at [40, 151] on button "Email" at bounding box center [41, 153] width 72 height 10
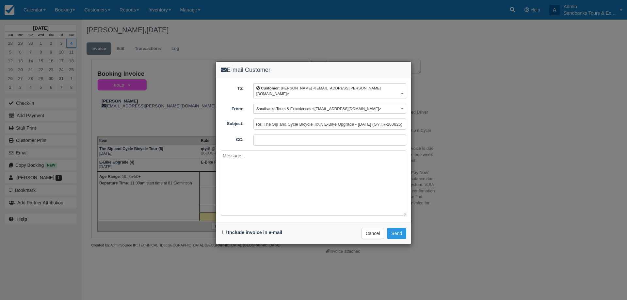
click at [236, 157] on textarea at bounding box center [314, 183] width 186 height 65
paste textarea "Please see your booking invoice below for a Sip n Cycle for October 4th. The de…"
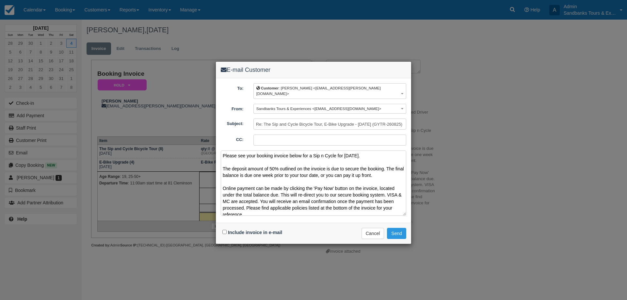
scroll to position [34, 0]
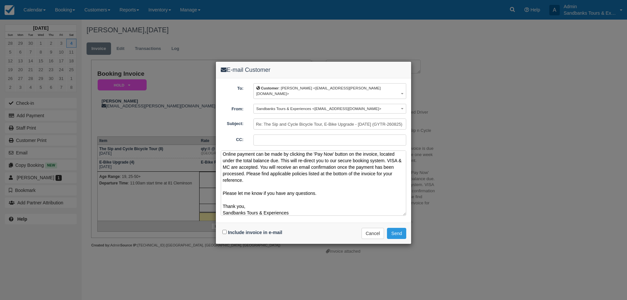
type textarea "Please see your booking invoice below for a Sip n Cycle for October 4th. The de…"
click at [224, 230] on input "Include invoice in e-mail" at bounding box center [225, 232] width 4 height 4
checkbox input "true"
click at [399, 228] on button "Send" at bounding box center [396, 233] width 19 height 11
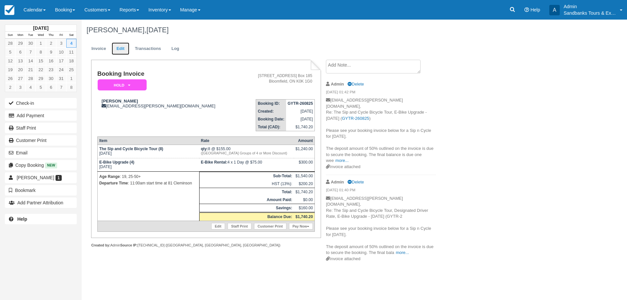
click at [120, 50] on link "Edit" at bounding box center [121, 48] width 18 height 13
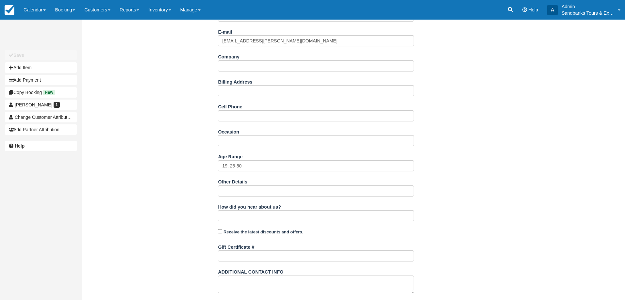
scroll to position [33, 0]
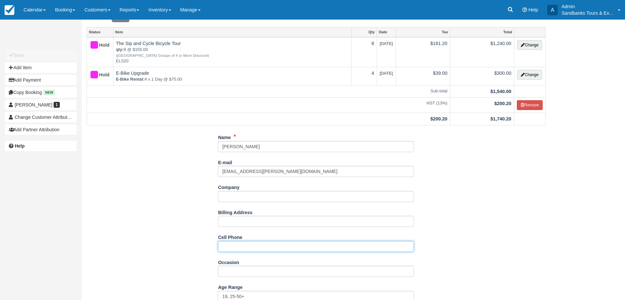
click at [229, 247] on input "Cell Phone" at bounding box center [316, 246] width 196 height 11
type input "[PHONE_NUMBER]"
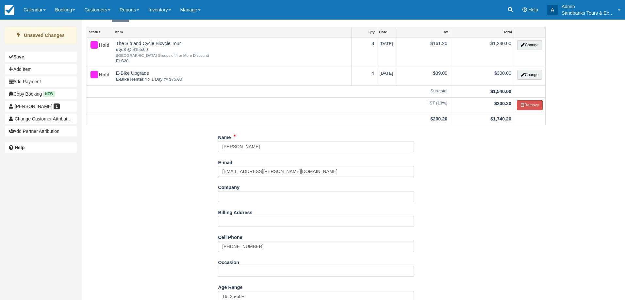
click at [182, 215] on div "Name [PERSON_NAME] E-mail [EMAIL_ADDRESS][PERSON_NAME][DOMAIN_NAME] Did you mea…" at bounding box center [316, 301] width 469 height 338
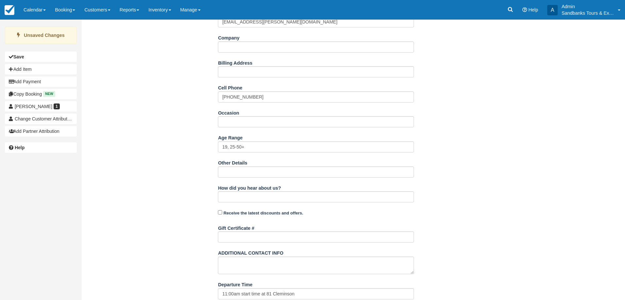
scroll to position [203, 0]
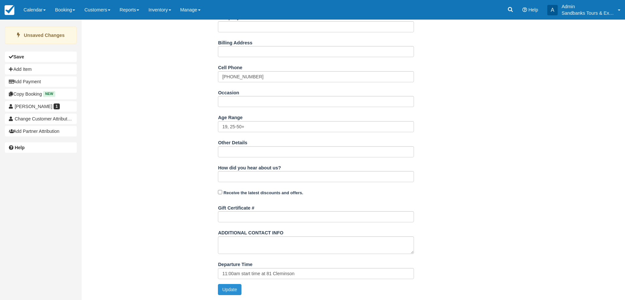
click at [225, 289] on button "Update" at bounding box center [229, 289] width 23 height 11
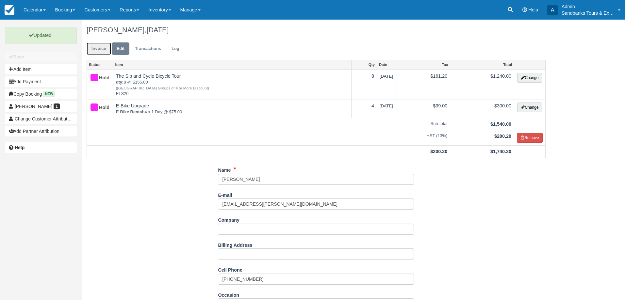
click at [97, 52] on link "Invoice" at bounding box center [99, 48] width 25 height 13
